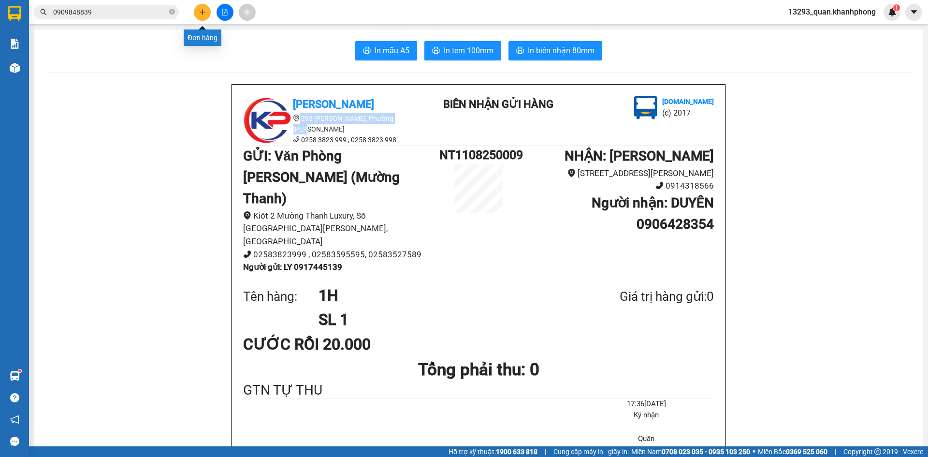
click at [198, 7] on button at bounding box center [202, 12] width 17 height 17
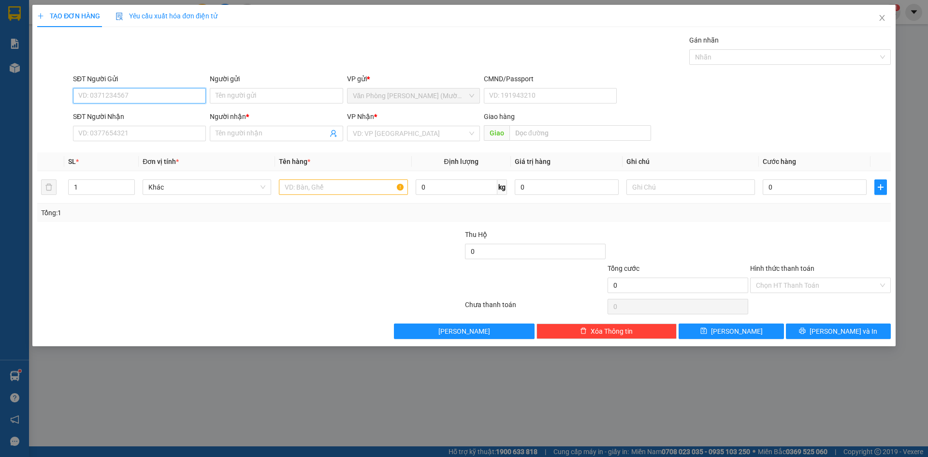
click at [184, 96] on input "SĐT Người Gửi" at bounding box center [139, 95] width 133 height 15
type input "0917004356"
click at [164, 111] on div "0917004356 - HIẾU" at bounding box center [139, 115] width 121 height 11
type input "HIẾU"
type input "0917004356"
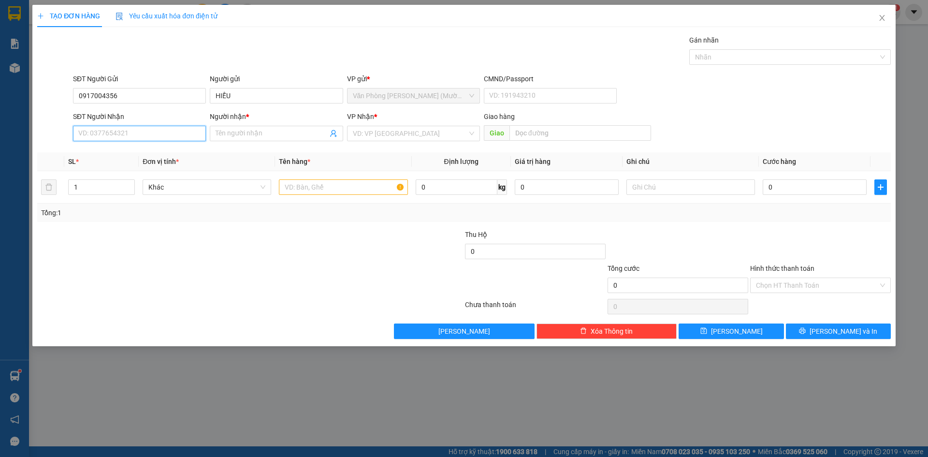
click at [172, 129] on input "SĐT Người Nhận" at bounding box center [139, 133] width 133 height 15
click at [145, 171] on div "0942880252 - TÔ" at bounding box center [139, 168] width 121 height 11
type input "0942880252"
type input "TÔ"
click at [329, 193] on input "text" at bounding box center [343, 186] width 129 height 15
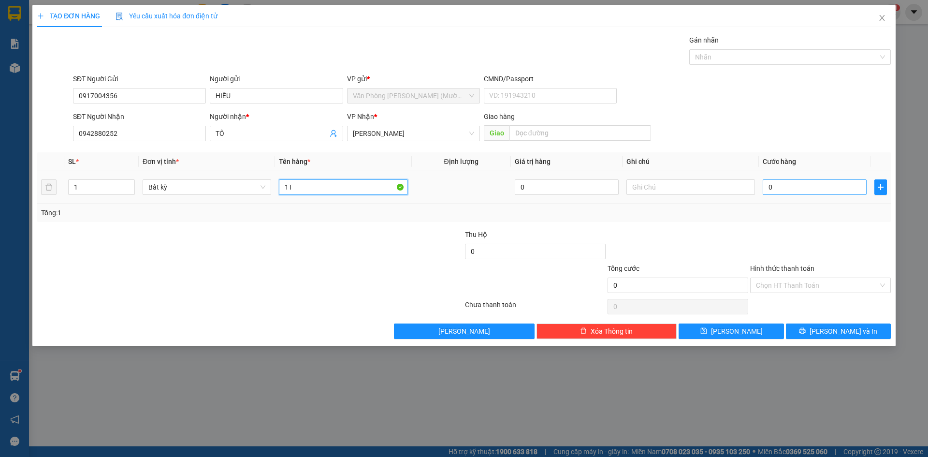
type input "1T"
click at [779, 191] on input "0" at bounding box center [815, 186] width 104 height 15
type input "2"
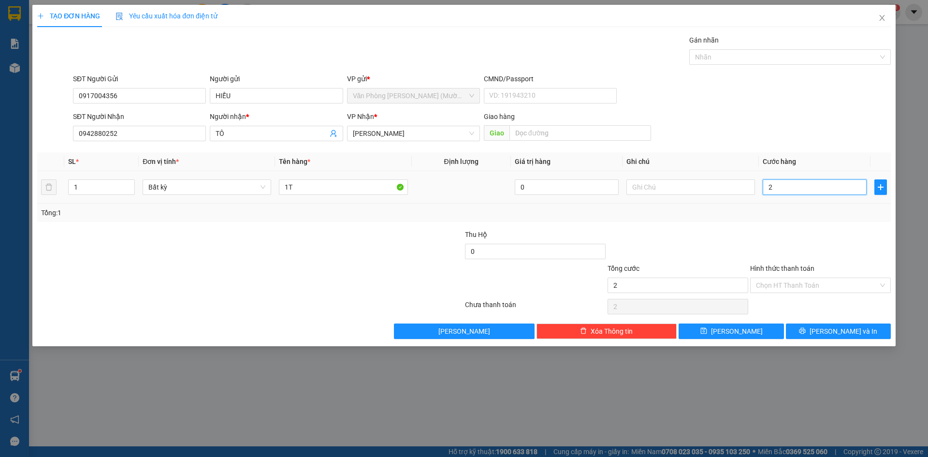
type input "20"
type input "20.000"
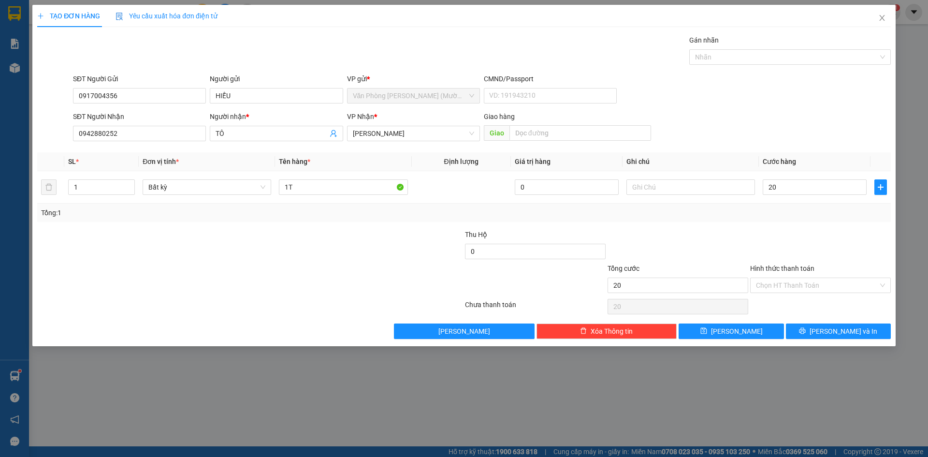
type input "20.000"
click at [877, 102] on div "SĐT Người Gửi 0917004356 Người gửi HIẾU VP gửi * Văn Phòng [PERSON_NAME] ([PERS…" at bounding box center [482, 90] width 822 height 34
click at [828, 288] on input "Hình thức thanh toán" at bounding box center [817, 285] width 122 height 15
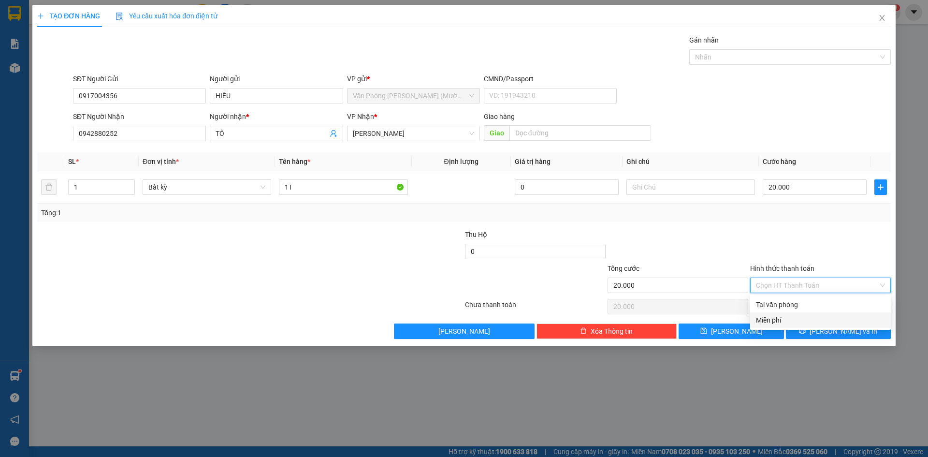
click at [810, 314] on div "Miễn phí" at bounding box center [820, 319] width 141 height 15
type input "0"
click at [811, 286] on span "Miễn phí" at bounding box center [820, 285] width 129 height 15
click at [805, 303] on div "Tại văn phòng" at bounding box center [820, 304] width 129 height 11
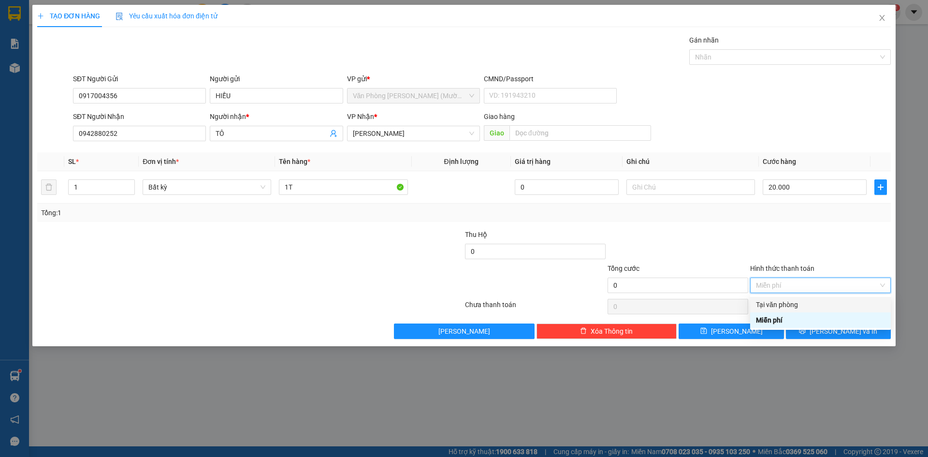
type input "20.000"
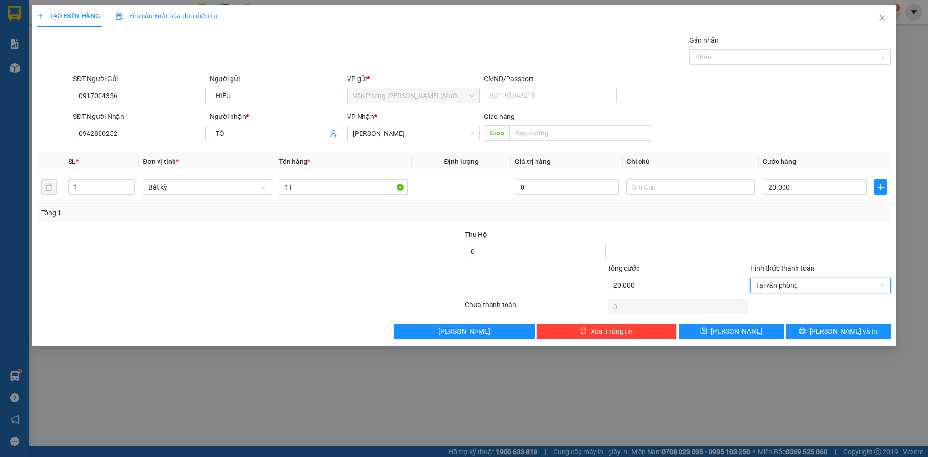
click at [845, 235] on div at bounding box center [820, 246] width 143 height 34
click at [857, 330] on span "[PERSON_NAME] và In" at bounding box center [844, 331] width 68 height 11
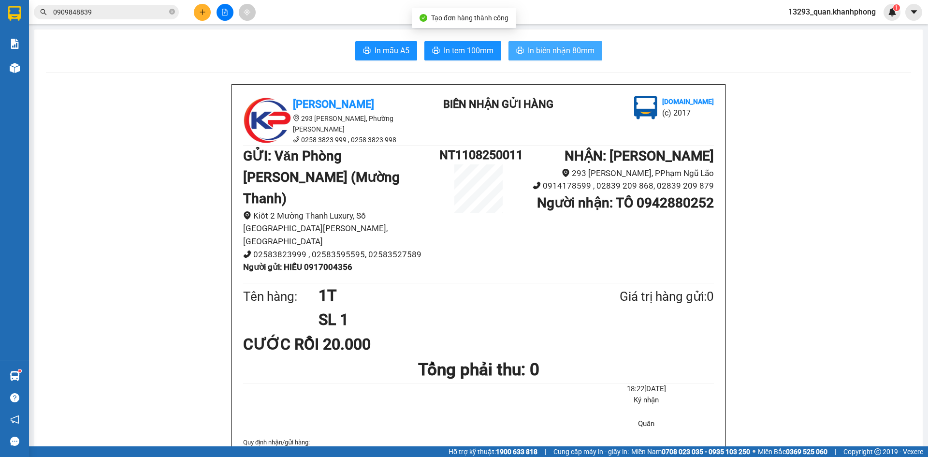
click at [566, 50] on span "In biên nhận 80mm" at bounding box center [561, 50] width 67 height 12
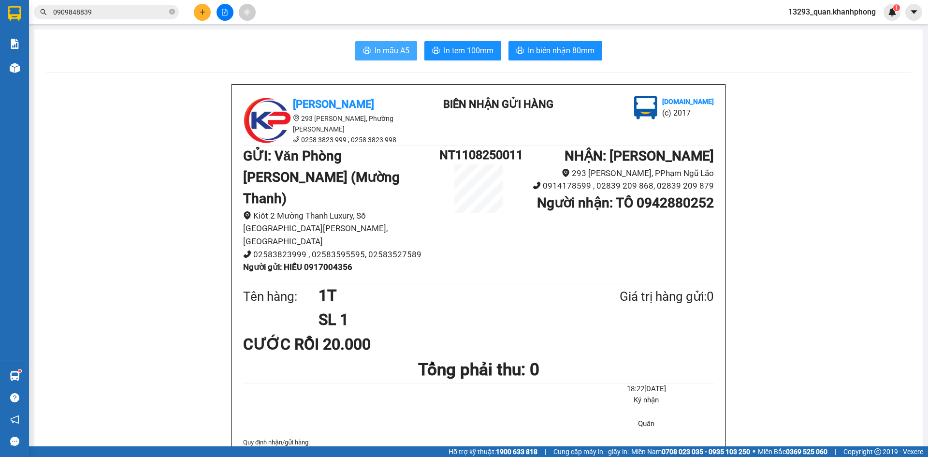
click at [403, 57] on button "In mẫu A5" at bounding box center [386, 50] width 62 height 19
click at [384, 56] on span "In mẫu A5" at bounding box center [392, 50] width 35 height 12
click at [792, 456] on html "Kết quả tìm kiếm ( 2 ) Bộ lọc Mã ĐH Trạng thái Món hàng Thu hộ Tổng cước Chưa c…" at bounding box center [464, 228] width 928 height 457
